Goal: Navigation & Orientation: Understand site structure

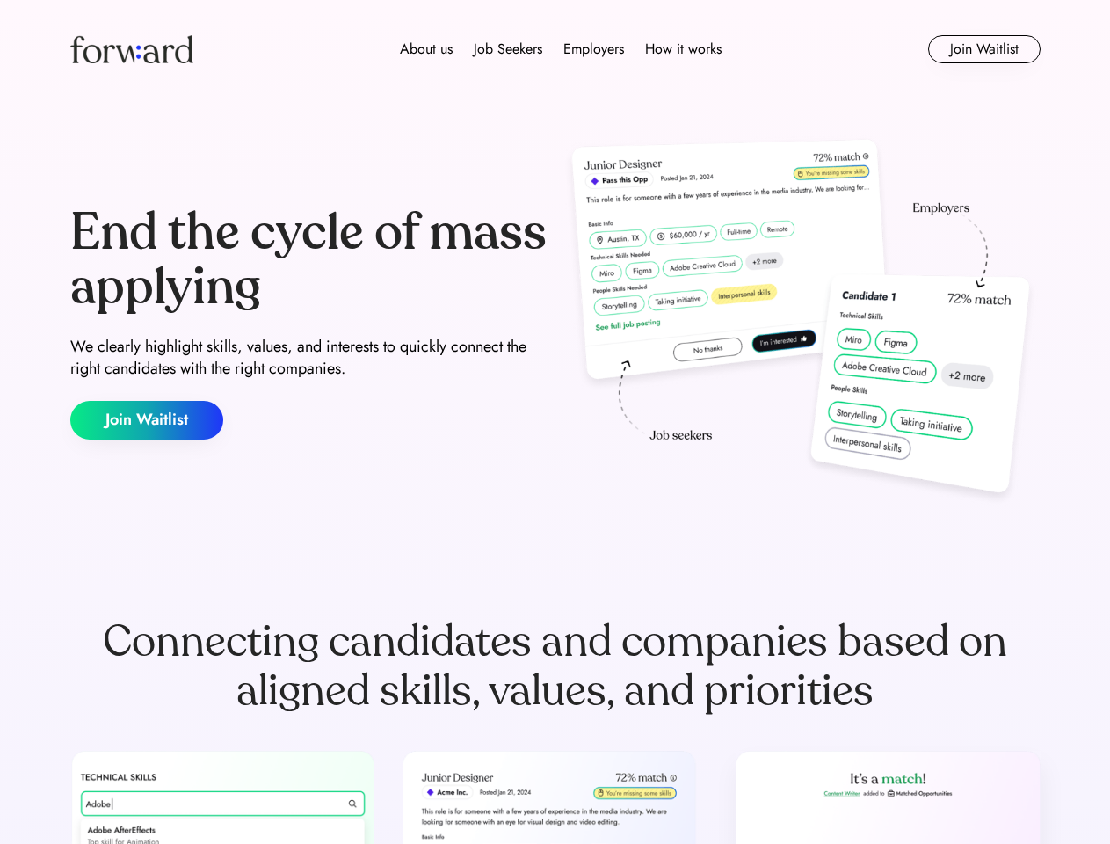
click at [555, 422] on div "End the cycle of mass applying We clearly highlight skills, values, and interes…" at bounding box center [555, 323] width 970 height 378
click at [556, 49] on div "About us Job Seekers Employers How it works" at bounding box center [560, 49] width 693 height 21
click at [132, 49] on img at bounding box center [131, 49] width 123 height 28
click at [561, 49] on div "About us Job Seekers Employers How it works" at bounding box center [560, 49] width 693 height 21
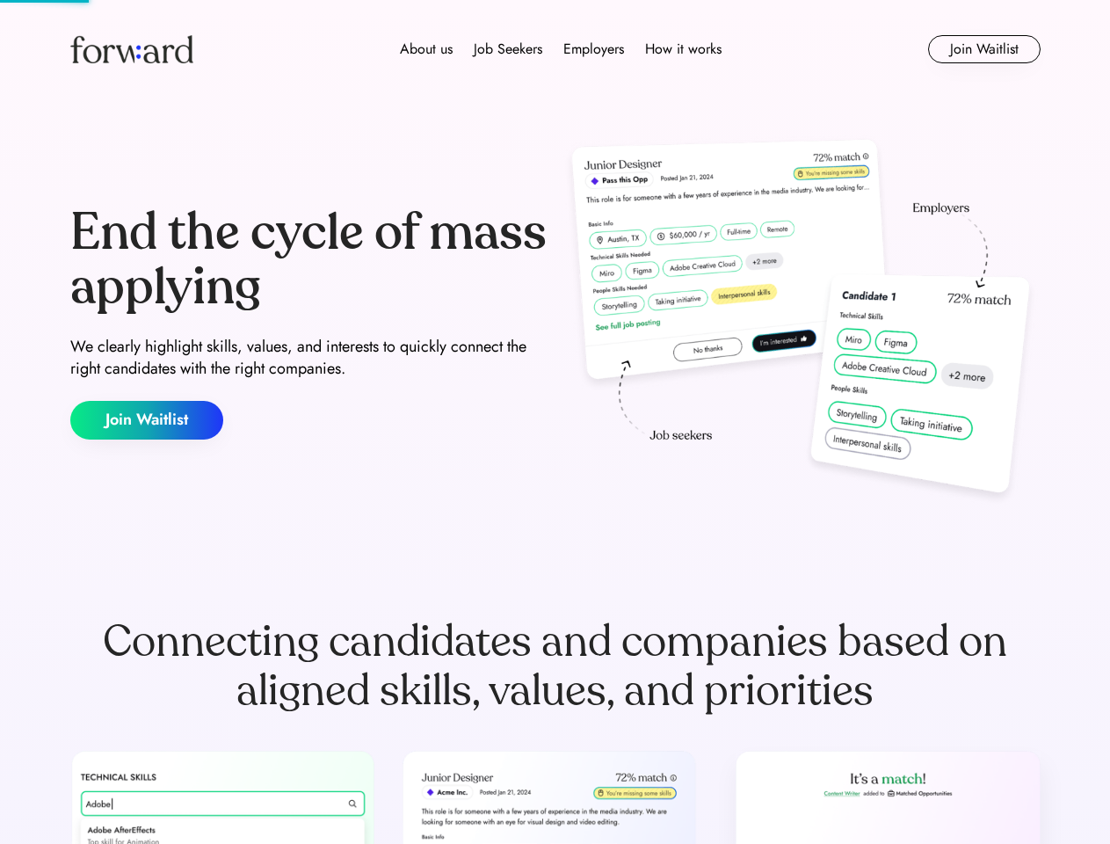
click at [426, 49] on div "About us" at bounding box center [426, 49] width 53 height 21
click at [508, 49] on div "Job Seekers" at bounding box center [508, 49] width 69 height 21
click at [593, 49] on div "Employers" at bounding box center [593, 49] width 61 height 21
click at [682, 49] on div "How it works" at bounding box center [683, 49] width 76 height 21
click at [984, 49] on button "Join Waitlist" at bounding box center [984, 49] width 113 height 28
